Goal: Find specific page/section: Find specific page/section

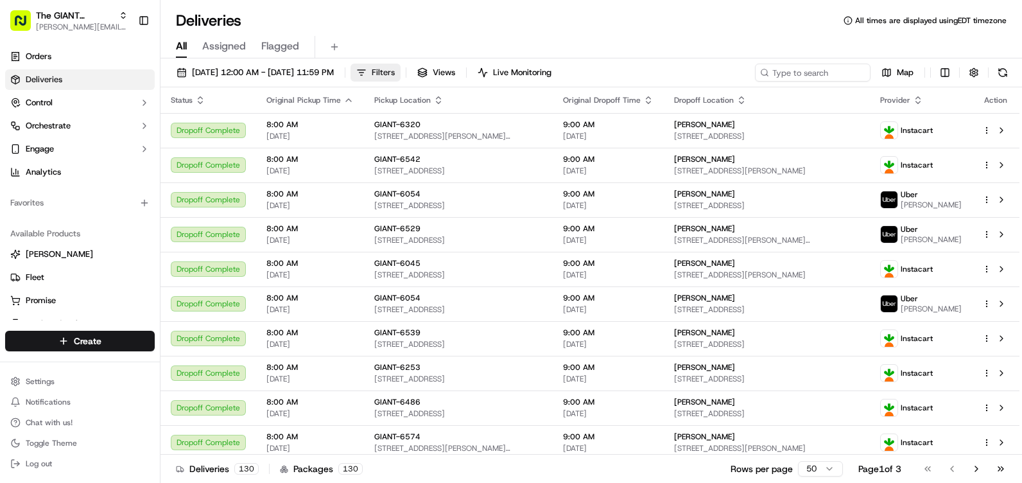
click at [395, 72] on span "Filters" at bounding box center [383, 73] width 23 height 12
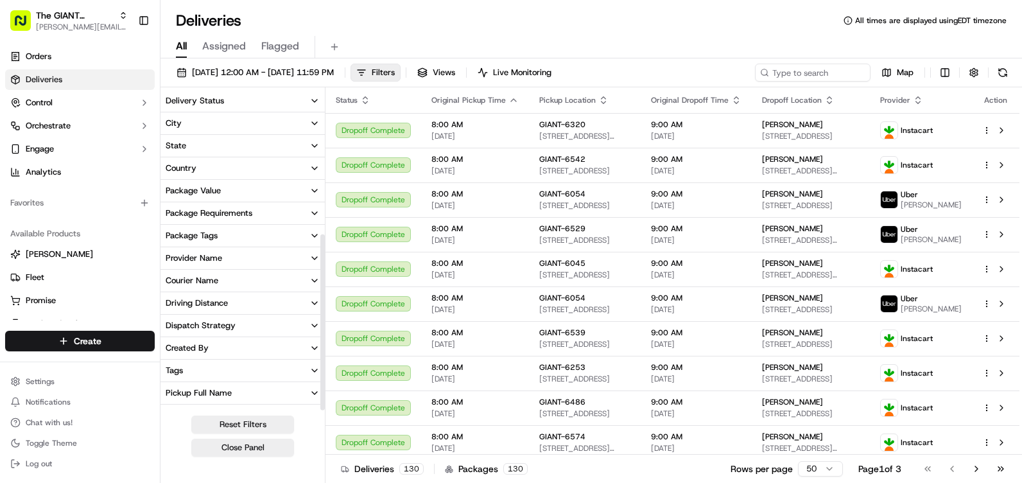
scroll to position [262, 0]
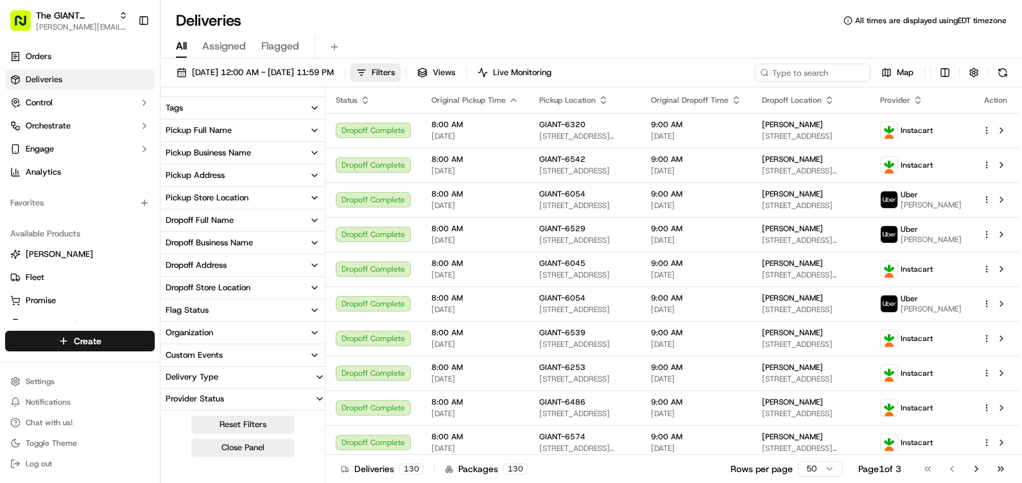
click at [215, 205] on button "Pickup Store Location" at bounding box center [242, 198] width 164 height 22
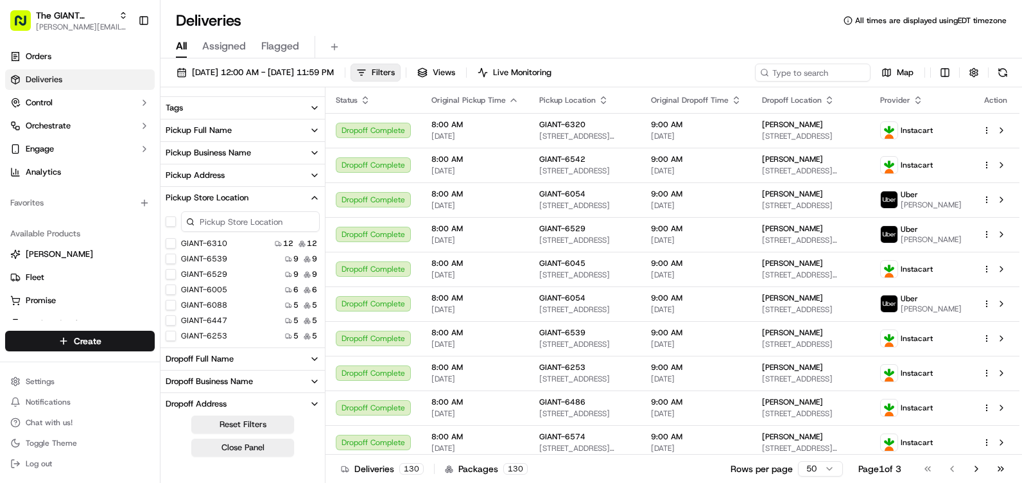
click at [260, 221] on input at bounding box center [250, 221] width 139 height 21
type input "6052"
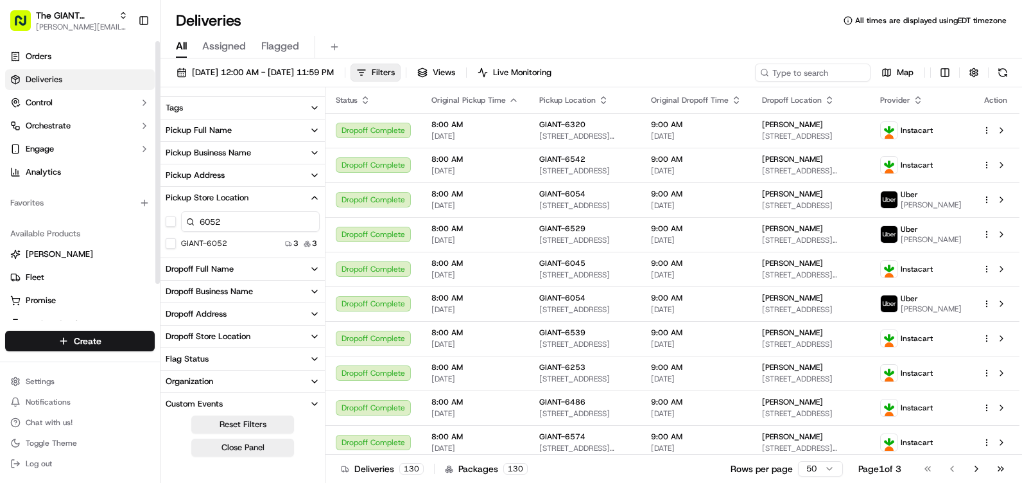
click at [205, 249] on div "GIANT-6052 3 3" at bounding box center [242, 243] width 164 height 13
click at [204, 245] on label "GIANT-6052" at bounding box center [204, 243] width 46 height 10
click at [176, 245] on button "GIANT-6052" at bounding box center [171, 243] width 10 height 10
